Goal: Information Seeking & Learning: Learn about a topic

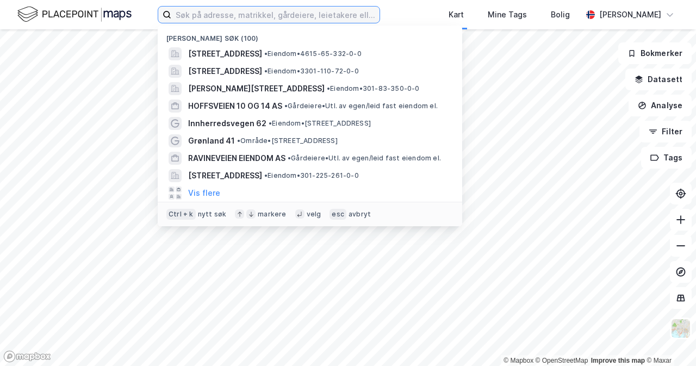
click at [250, 8] on input at bounding box center [275, 15] width 208 height 16
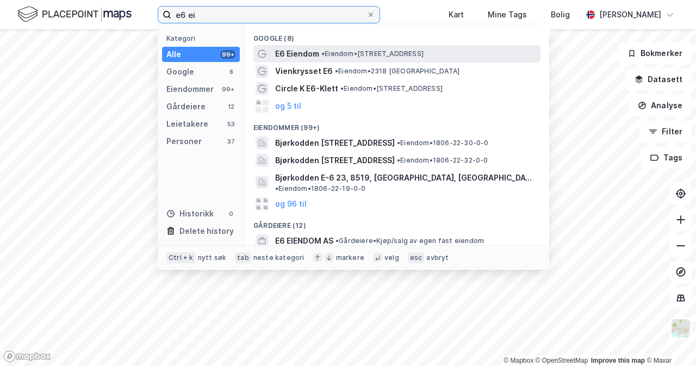
type input "e6 ei"
click at [318, 56] on span "E6 Eiendom" at bounding box center [297, 53] width 44 height 13
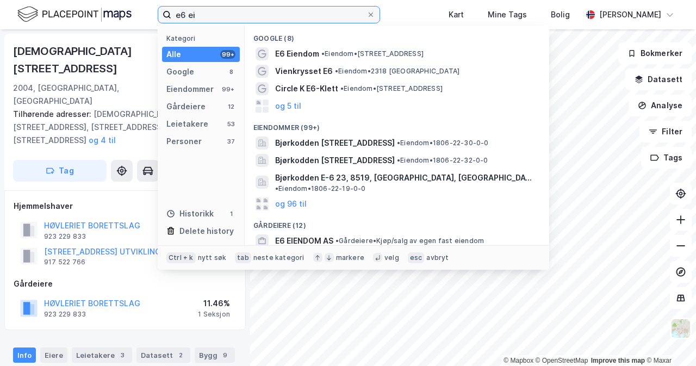
click at [252, 15] on input "e6 ei" at bounding box center [268, 15] width 195 height 16
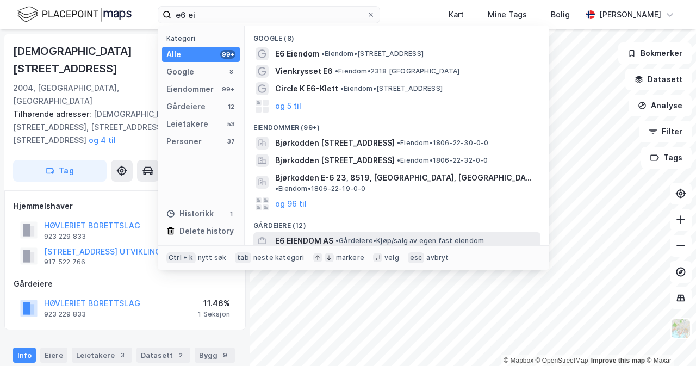
click at [333, 234] on span "E6 EIENDOM AS" at bounding box center [304, 240] width 58 height 13
